Goal: Complete application form

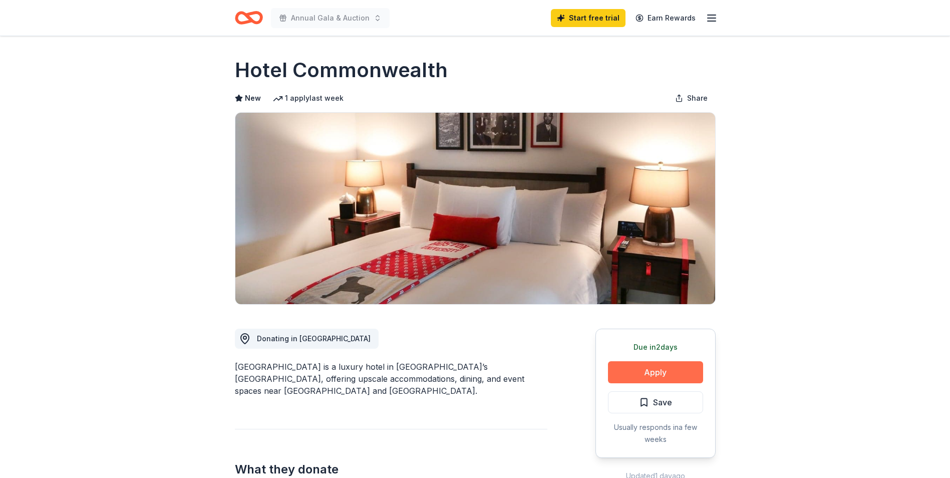
click at [620, 371] on button "Apply" at bounding box center [655, 372] width 95 height 22
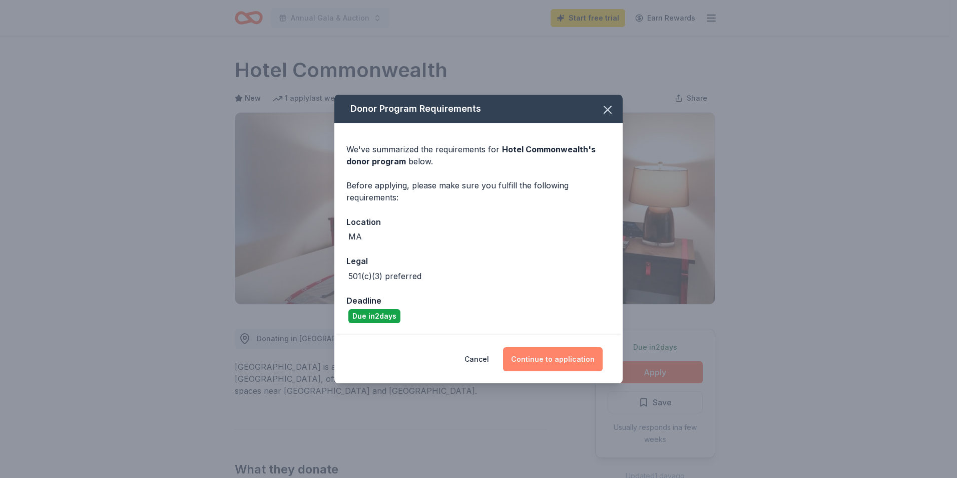
click at [527, 359] on button "Continue to application" at bounding box center [553, 359] width 100 height 24
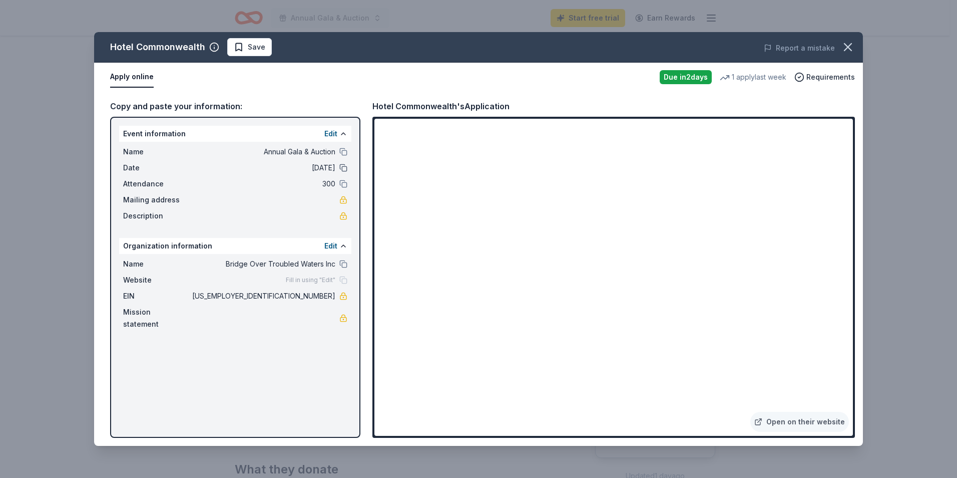
click at [342, 164] on button at bounding box center [343, 168] width 8 height 8
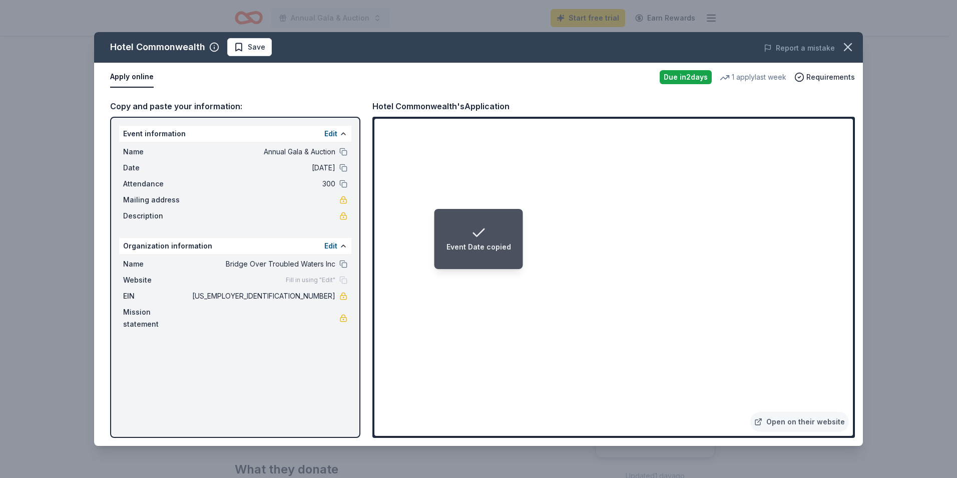
click at [326, 168] on span "[DATE]" at bounding box center [262, 168] width 145 height 12
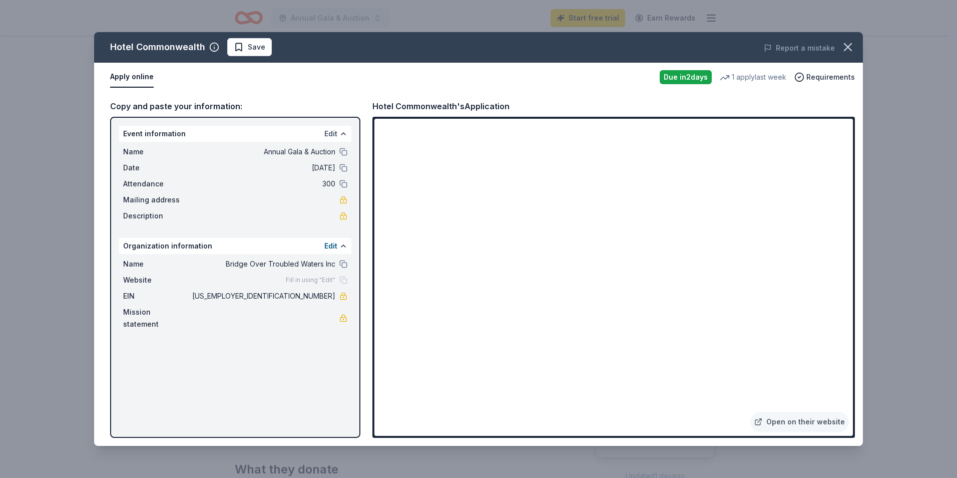
click at [335, 132] on button "Edit" at bounding box center [330, 134] width 13 height 12
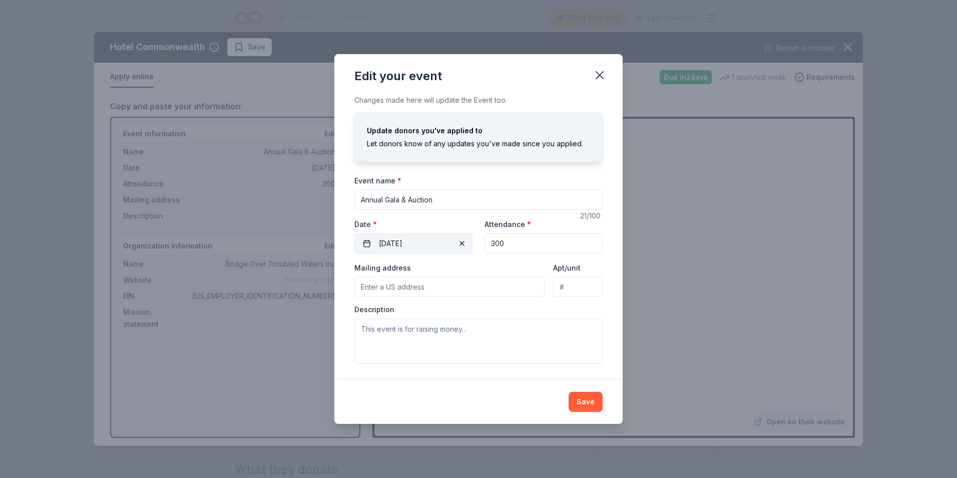
click at [465, 241] on span "button" at bounding box center [462, 243] width 12 height 12
click at [442, 240] on button "Pick a date" at bounding box center [413, 243] width 118 height 20
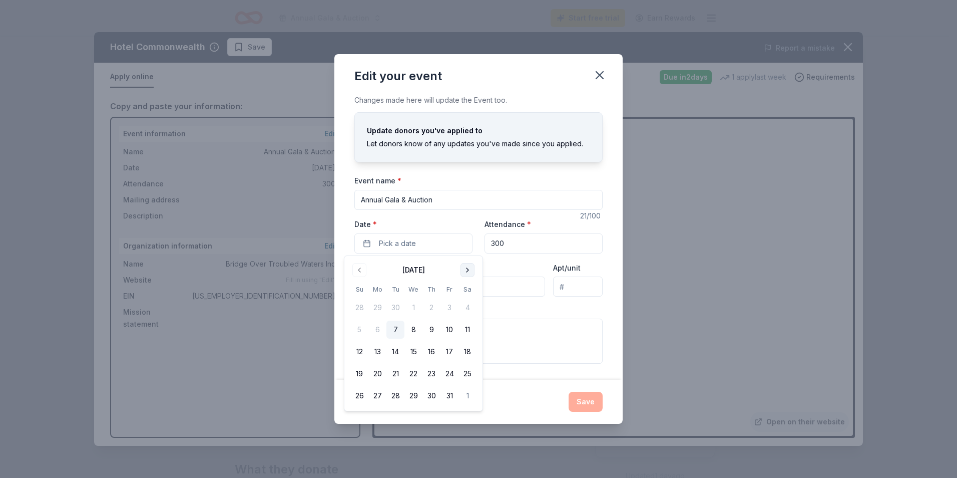
click at [467, 271] on button "Go to next month" at bounding box center [468, 270] width 14 height 14
click at [465, 345] on button "15" at bounding box center [468, 351] width 18 height 18
click at [574, 400] on button "Save" at bounding box center [586, 401] width 34 height 20
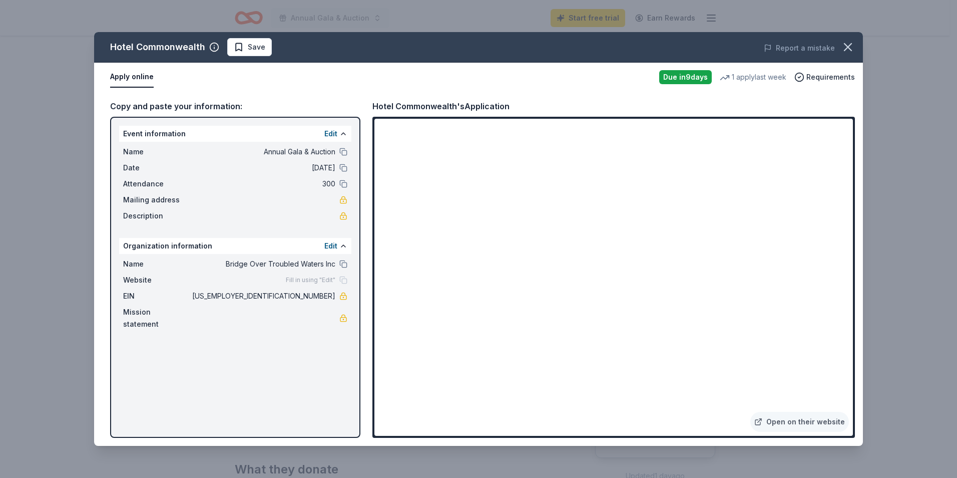
drag, startPoint x: 178, startPoint y: 313, endPoint x: 207, endPoint y: 307, distance: 29.6
click at [180, 312] on span "Mission statement" at bounding box center [156, 318] width 67 height 24
click at [851, 42] on icon "button" at bounding box center [848, 47] width 14 height 14
